Goal: Contribute content

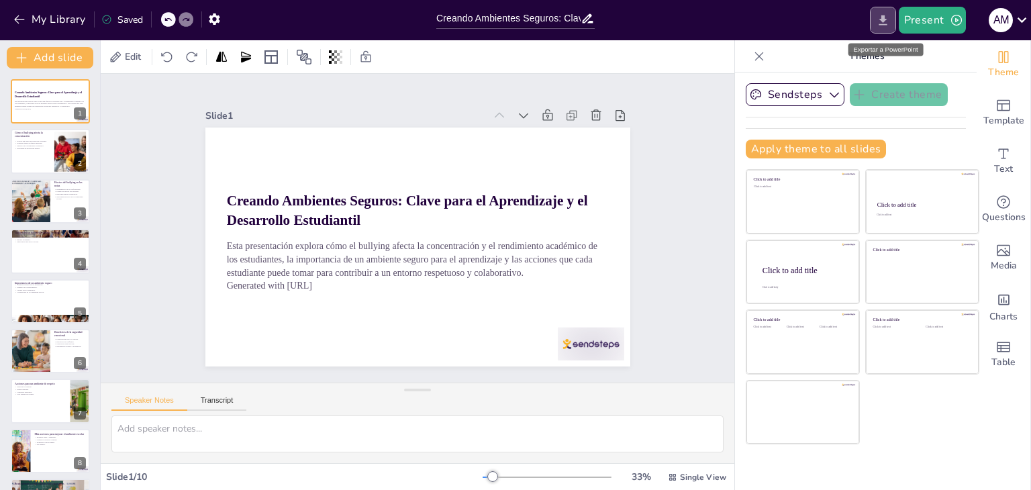
click at [884, 19] on icon "Export to PowerPoint" at bounding box center [883, 20] width 8 height 10
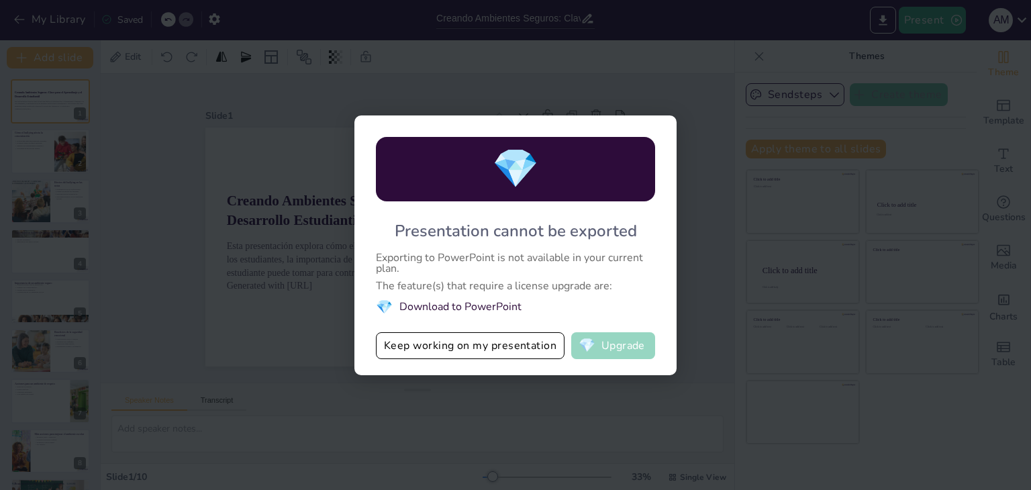
click at [620, 351] on button "💎 Upgrade" at bounding box center [613, 345] width 84 height 27
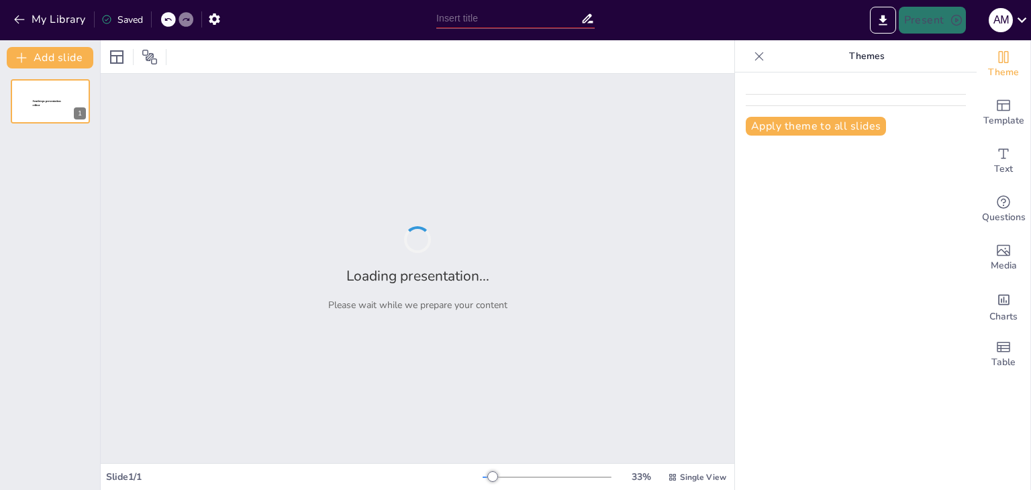
type input "Creando Ambientes Seguros: Clave para el Aprendizaje y el Desarrollo Estudiantil"
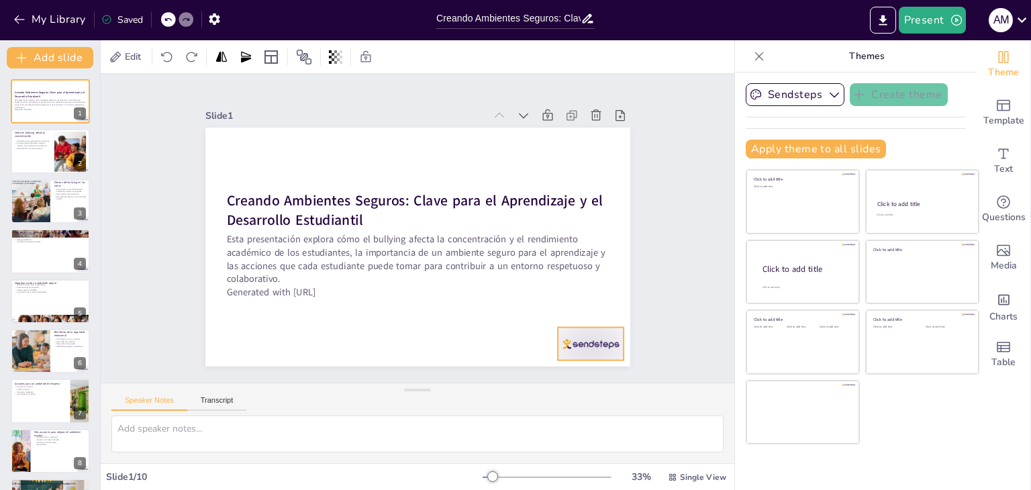
click at [364, 386] on div at bounding box center [341, 422] width 46 height 72
click at [353, 404] on icon at bounding box center [345, 412] width 16 height 16
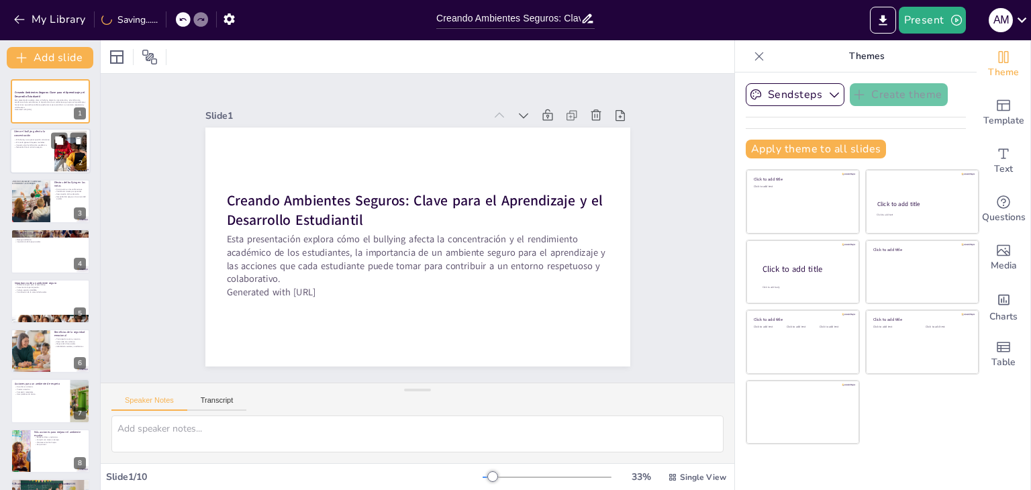
click at [60, 150] on div at bounding box center [70, 151] width 62 height 41
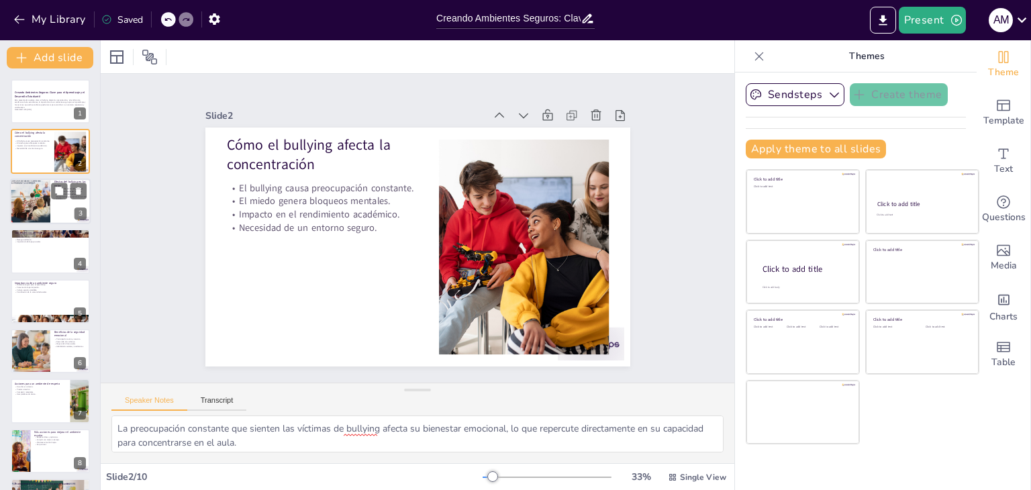
click at [56, 212] on div at bounding box center [50, 202] width 81 height 46
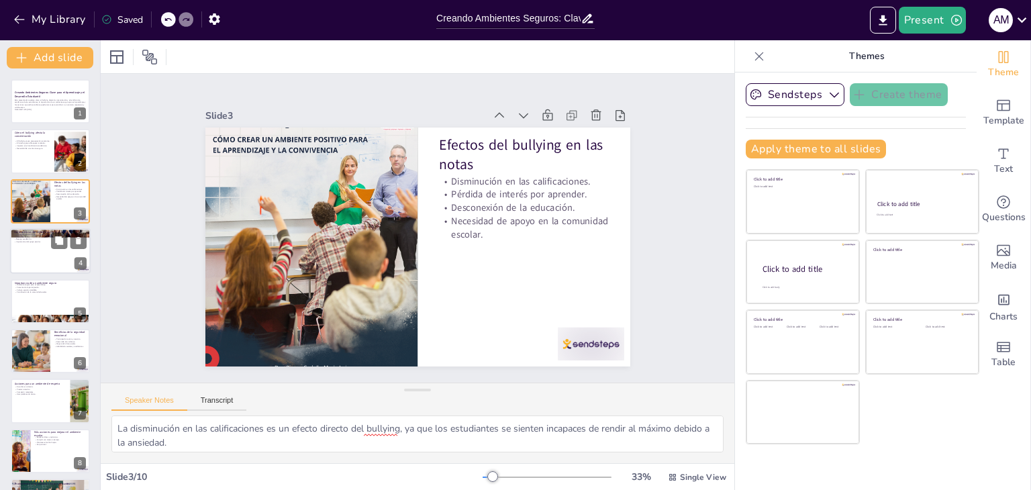
click at [36, 261] on div at bounding box center [50, 251] width 81 height 46
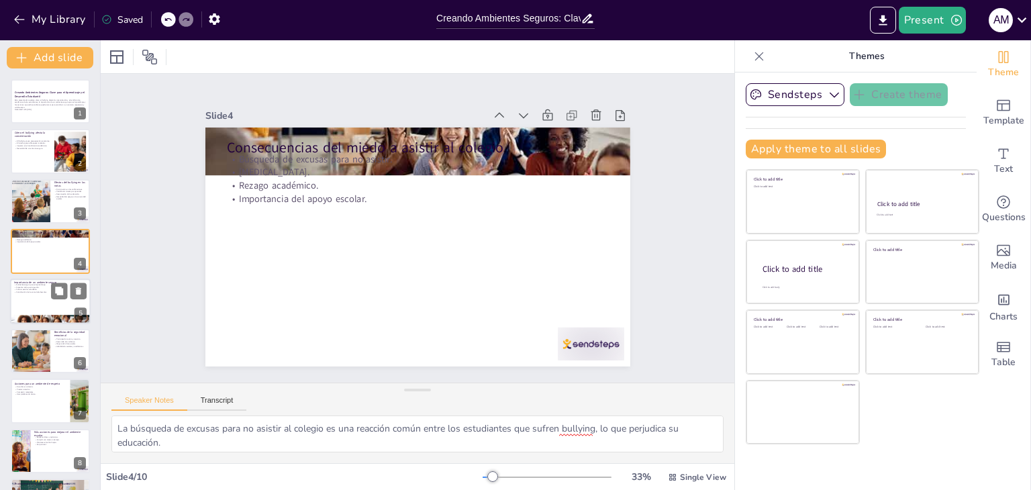
click at [34, 303] on div at bounding box center [50, 302] width 81 height 46
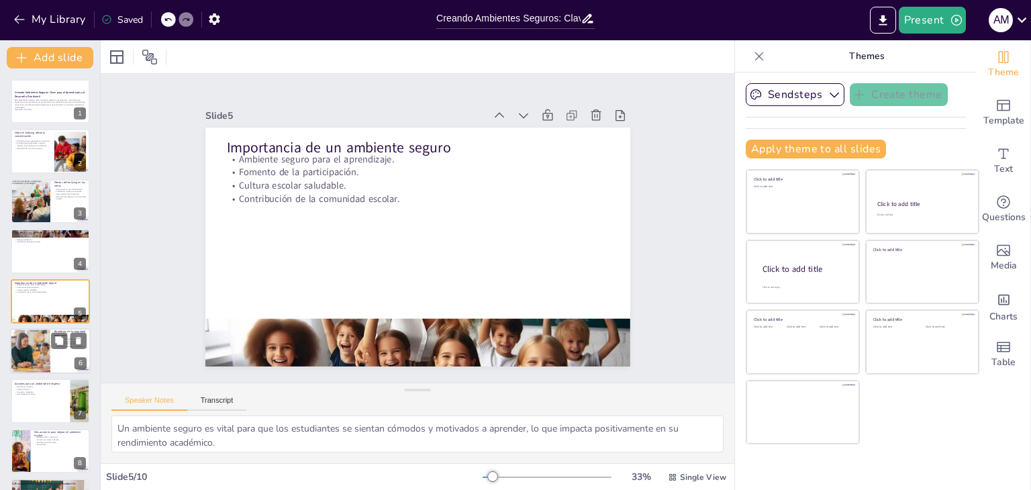
scroll to position [21, 0]
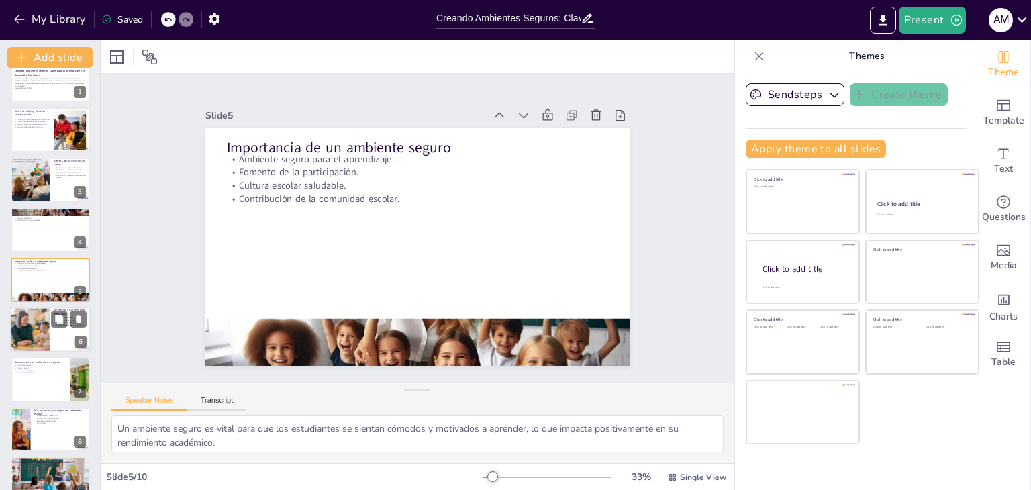
click at [35, 333] on div at bounding box center [30, 330] width 87 height 46
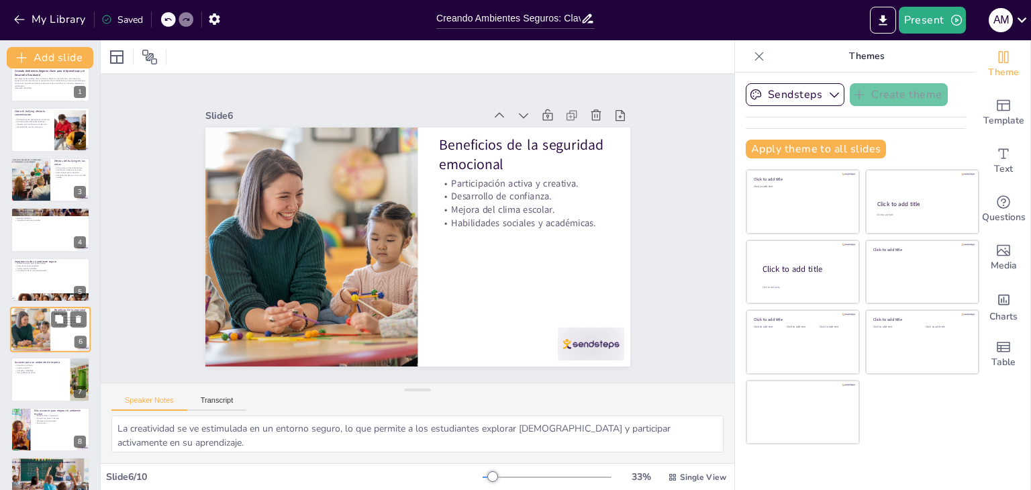
scroll to position [72, 0]
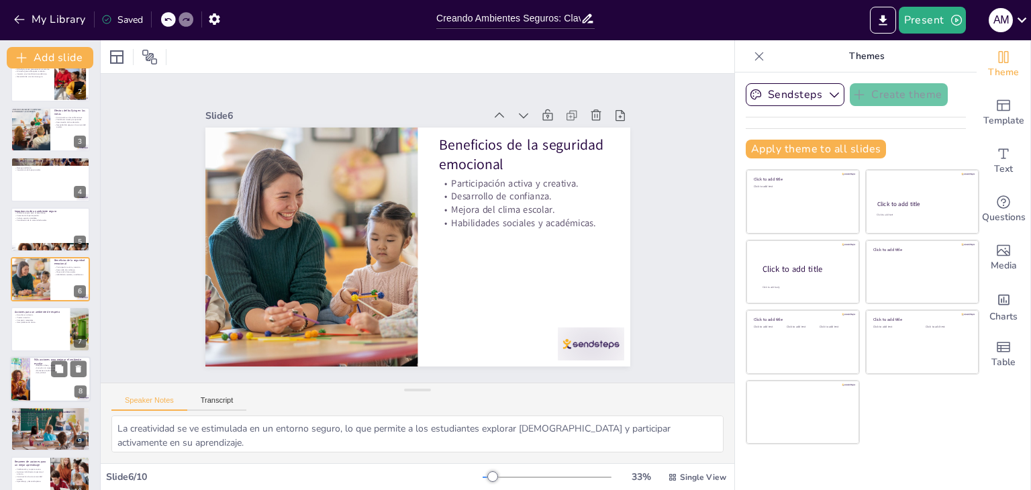
click at [40, 386] on div at bounding box center [50, 379] width 81 height 46
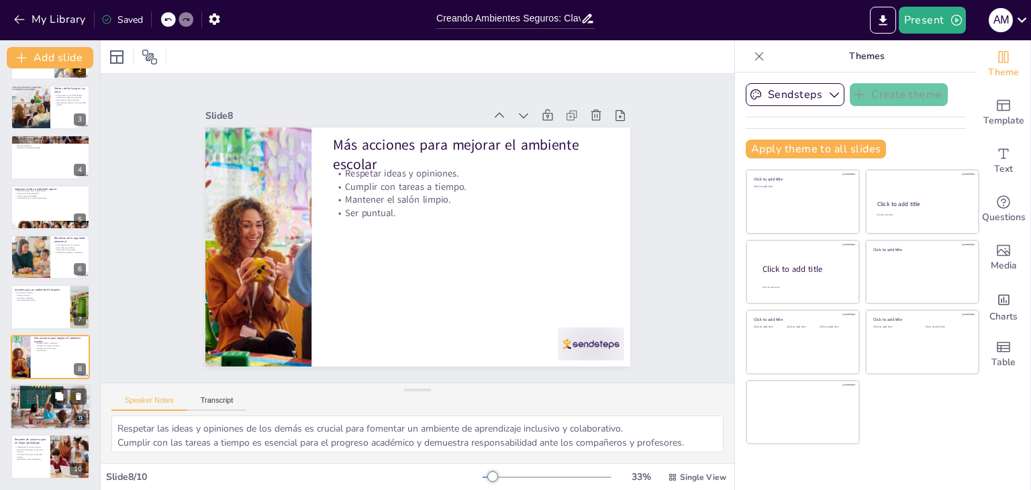
click at [38, 416] on div at bounding box center [50, 407] width 81 height 46
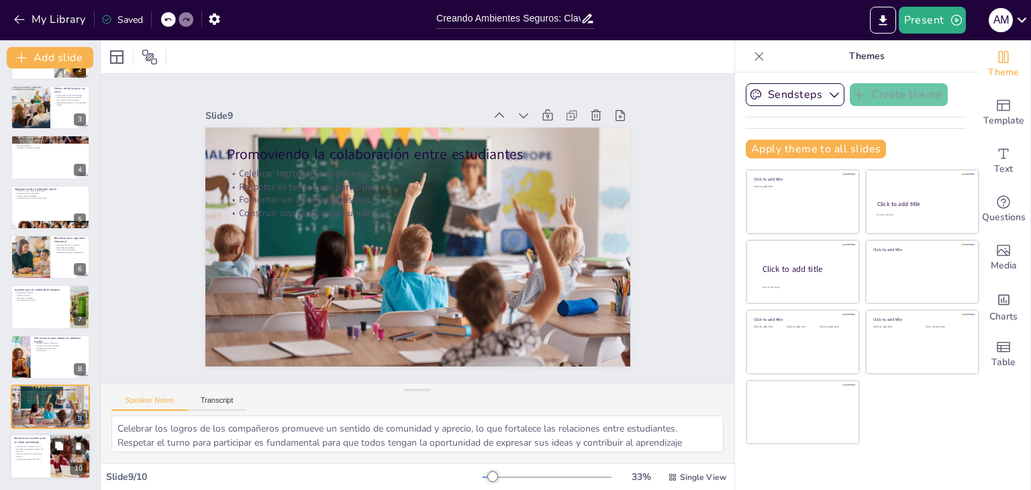
click at [44, 448] on p "Acciones individuales impactan el entorno." at bounding box center [30, 450] width 32 height 5
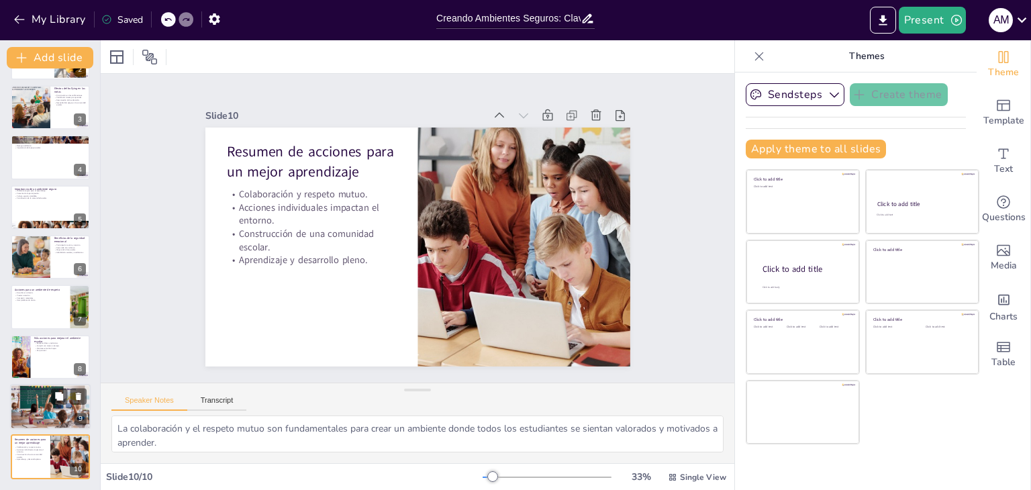
click at [28, 405] on div at bounding box center [50, 407] width 81 height 46
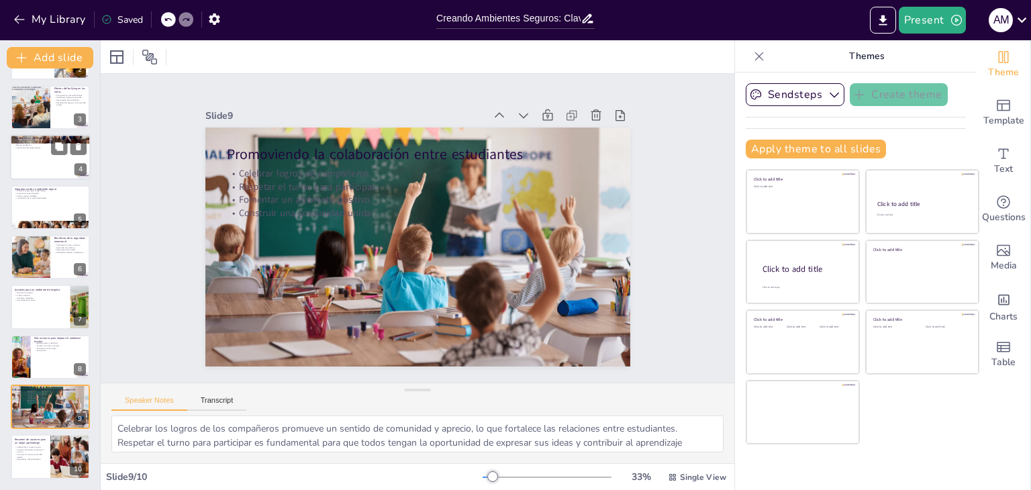
click at [38, 161] on div at bounding box center [50, 157] width 81 height 46
type textarea "La búsqueda de excusas para no asistir al colegio es una reacción común entre l…"
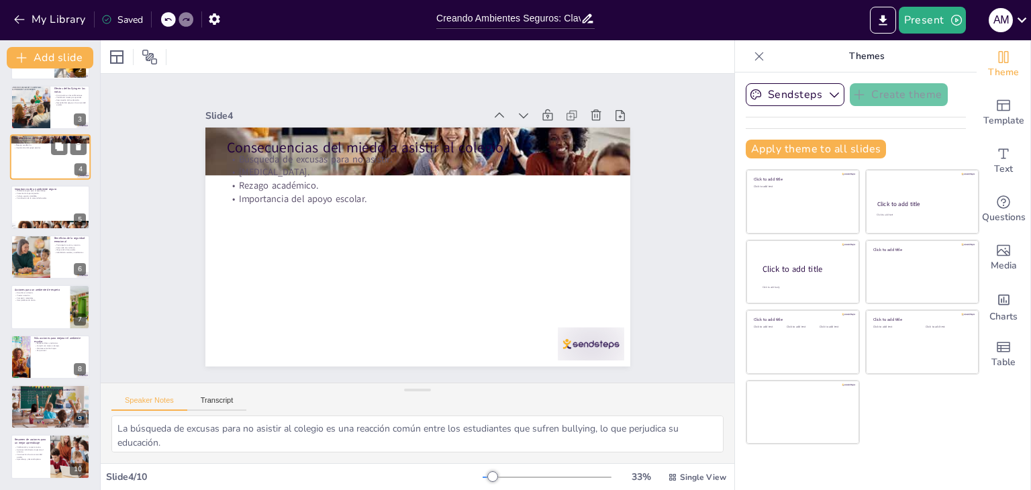
scroll to position [0, 0]
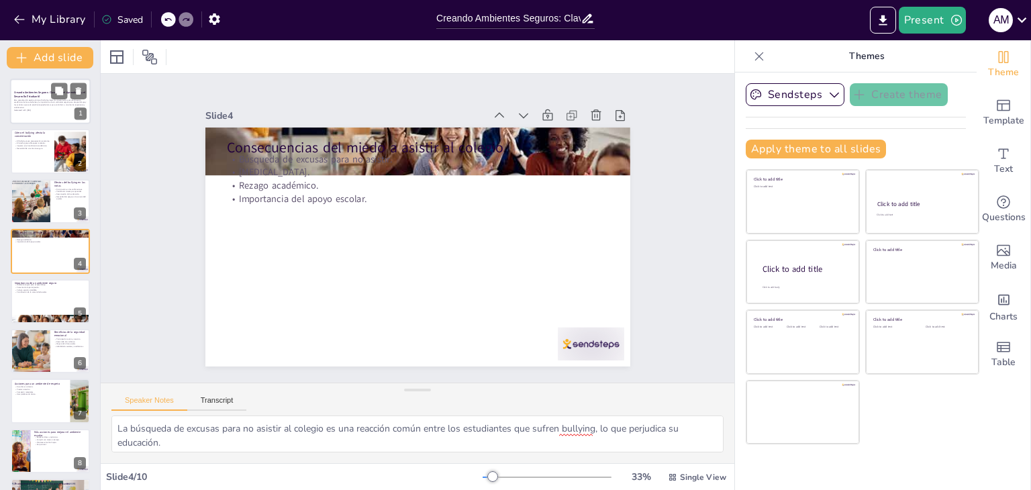
click at [41, 99] on p "Esta presentación explora cómo el bullying afecta la concentración y el rendimi…" at bounding box center [50, 104] width 72 height 10
